Goal: Communication & Community: Answer question/provide support

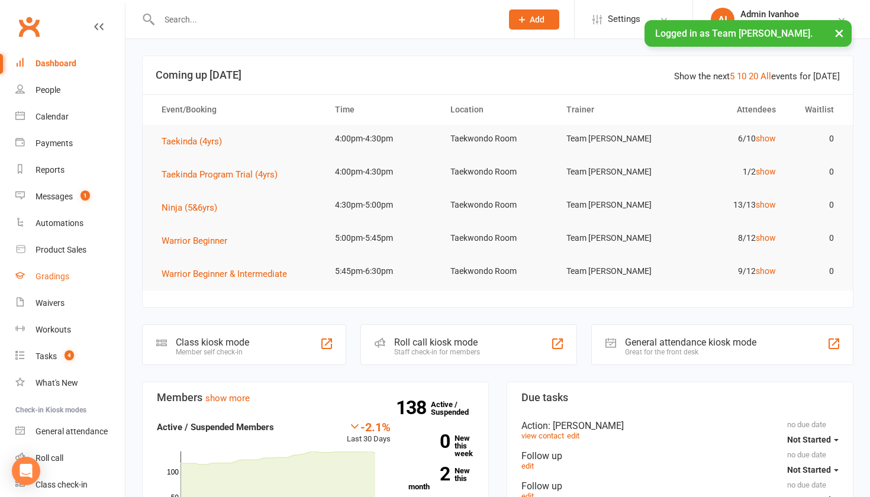
click at [51, 280] on div "Gradings" at bounding box center [53, 276] width 34 height 9
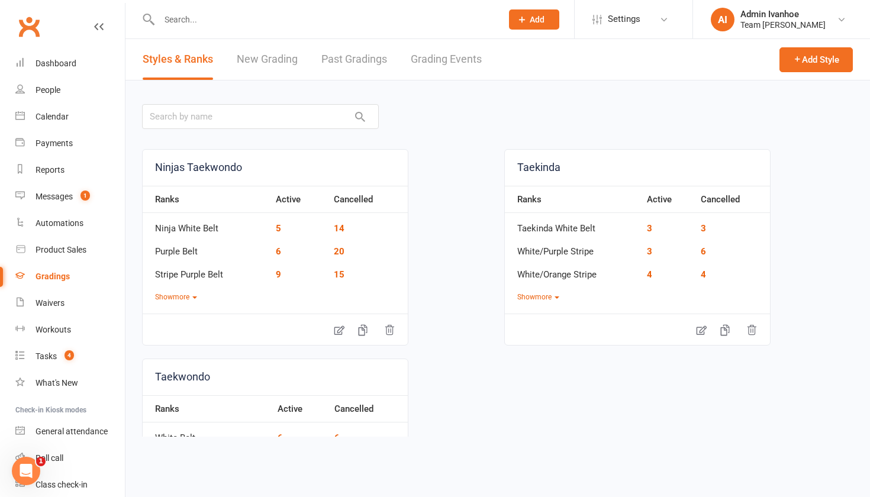
click at [435, 62] on link "Grading Events" at bounding box center [446, 59] width 71 height 41
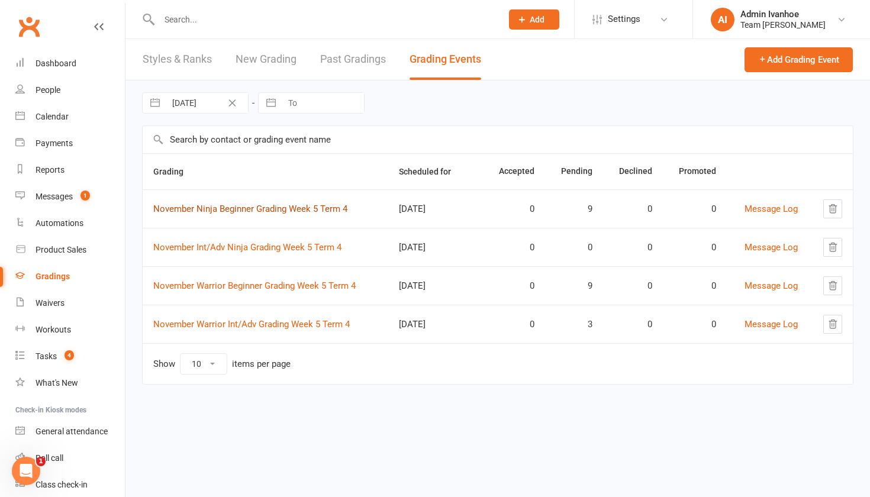
click at [269, 207] on link "November Ninja Beginner Grading Week 5 Term 4" at bounding box center [250, 209] width 194 height 11
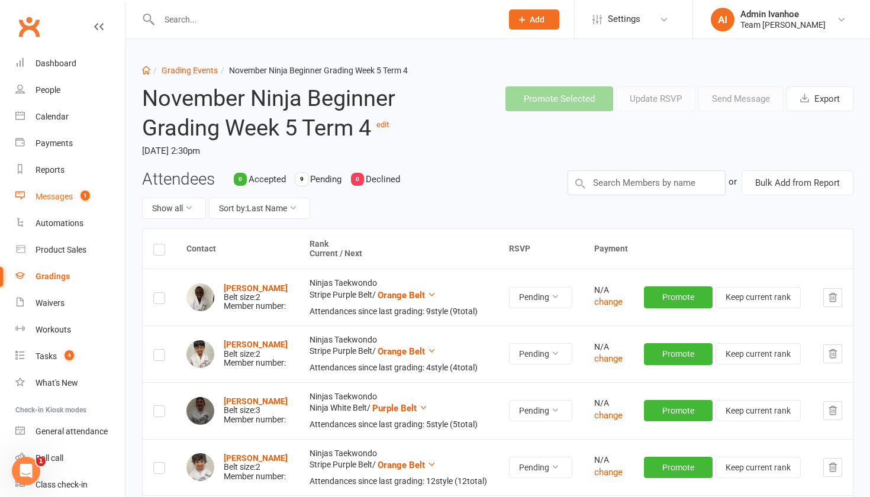
click at [50, 198] on div "Messages" at bounding box center [54, 196] width 37 height 9
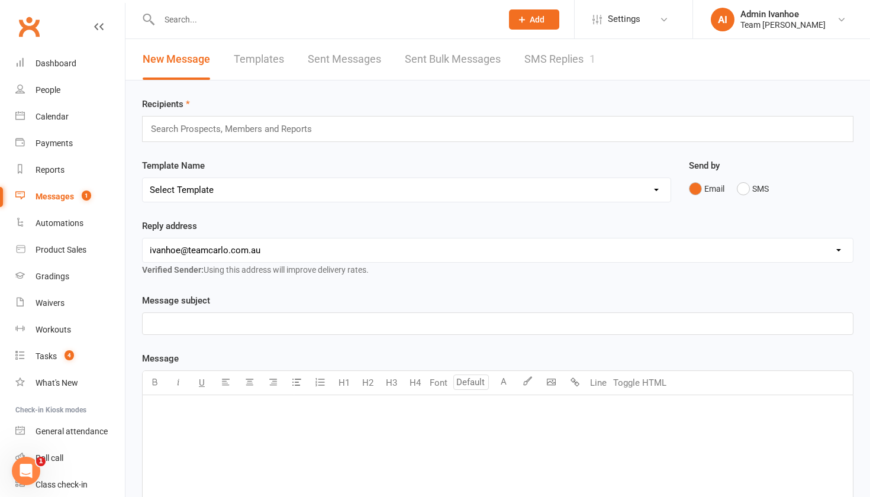
click at [549, 49] on link "SMS Replies 1" at bounding box center [559, 59] width 71 height 41
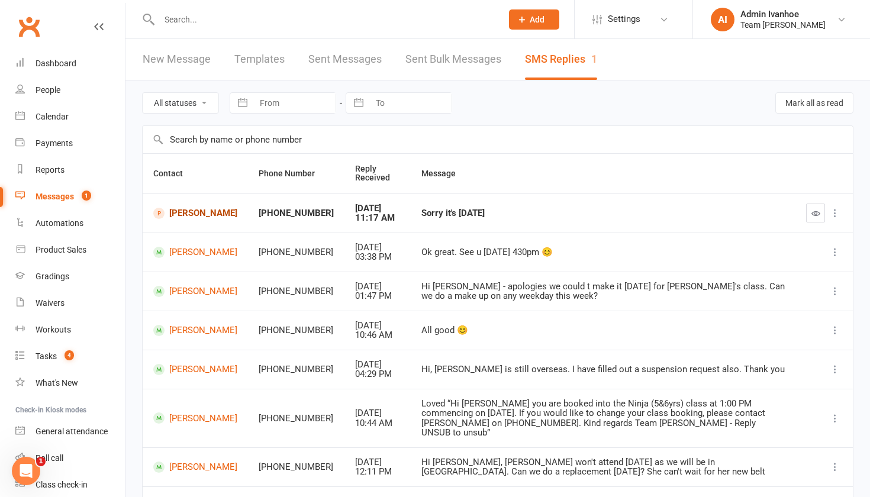
click at [195, 212] on link "[PERSON_NAME]" at bounding box center [195, 213] width 84 height 11
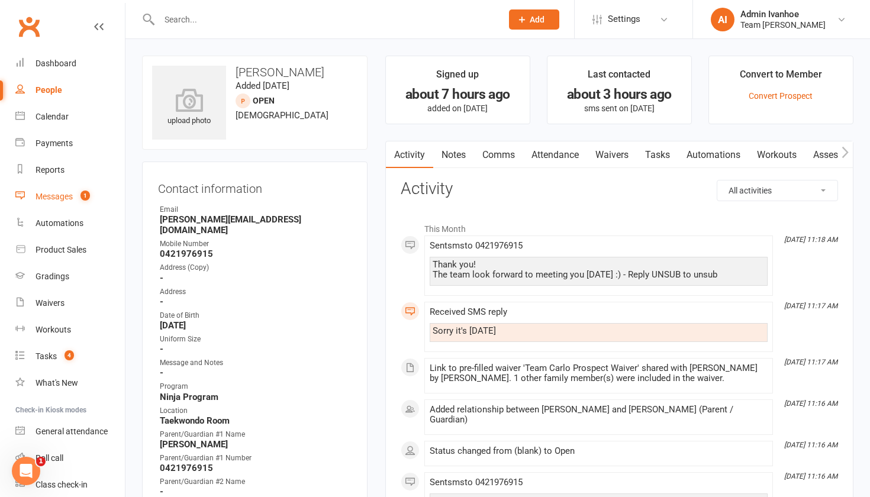
click at [54, 198] on div "Messages" at bounding box center [54, 196] width 37 height 9
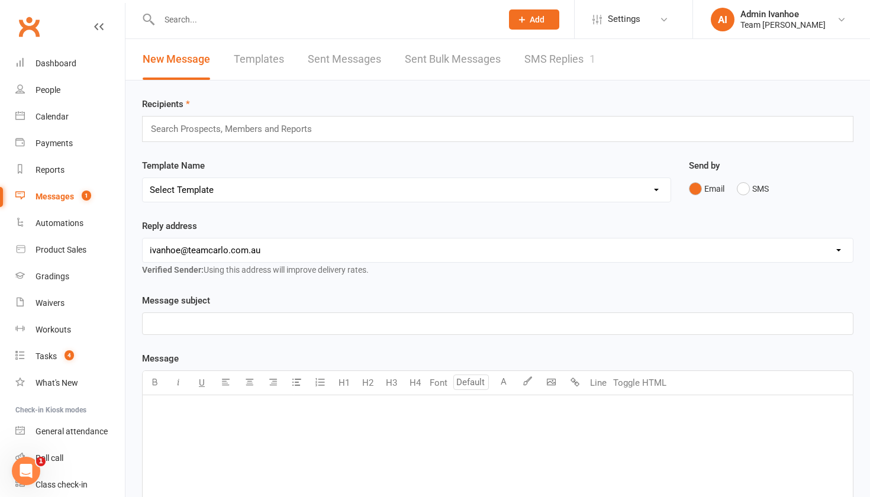
click at [561, 60] on link "SMS Replies 1" at bounding box center [559, 59] width 71 height 41
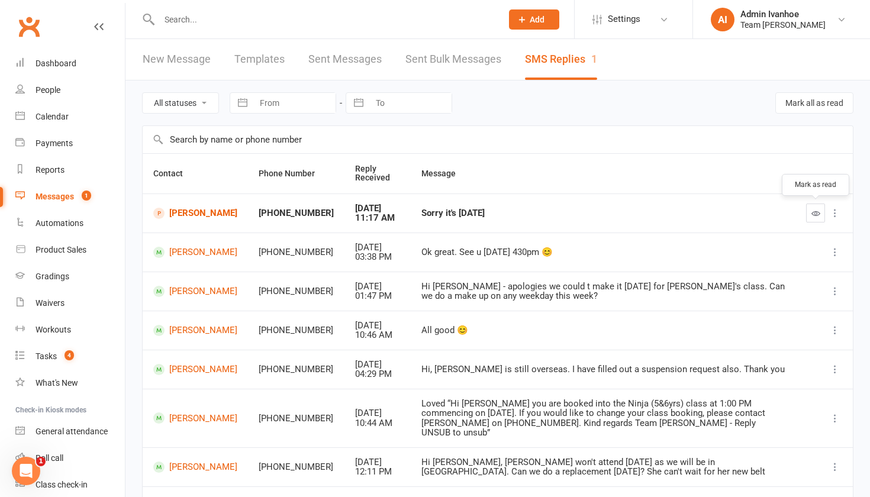
click at [818, 211] on icon "button" at bounding box center [816, 213] width 9 height 9
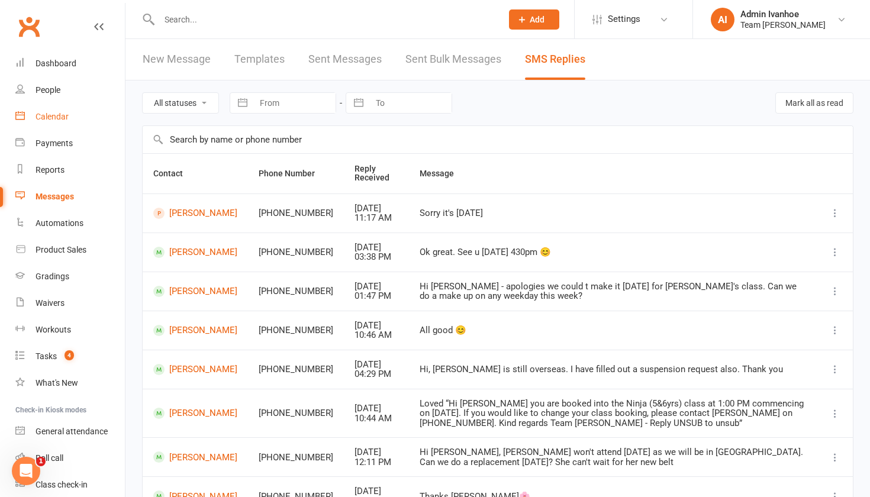
click at [51, 108] on link "Calendar" at bounding box center [70, 117] width 110 height 27
